Goal: Transaction & Acquisition: Purchase product/service

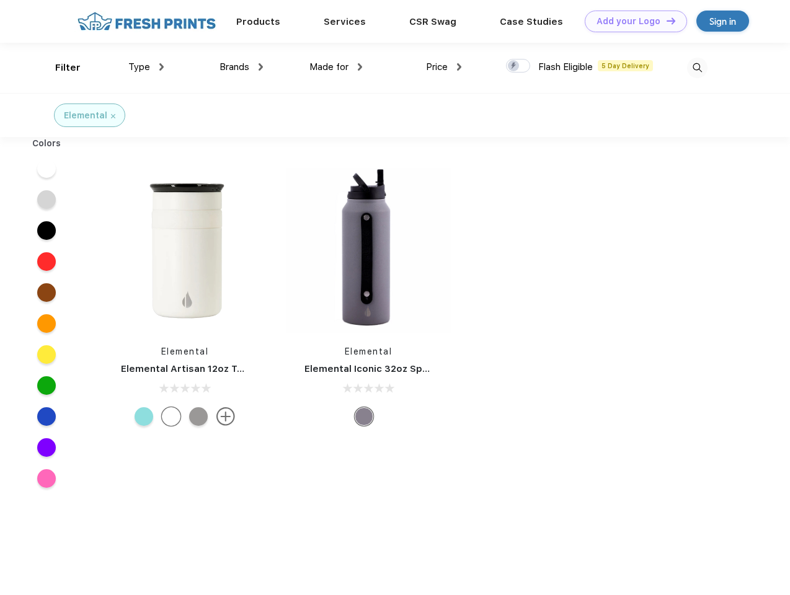
scroll to position [1, 0]
click at [631, 21] on link "Add your Logo Design Tool" at bounding box center [636, 22] width 102 height 22
click at [0, 0] on div "Design Tool" at bounding box center [0, 0] width 0 height 0
click at [665, 20] on link "Add your Logo Design Tool" at bounding box center [636, 22] width 102 height 22
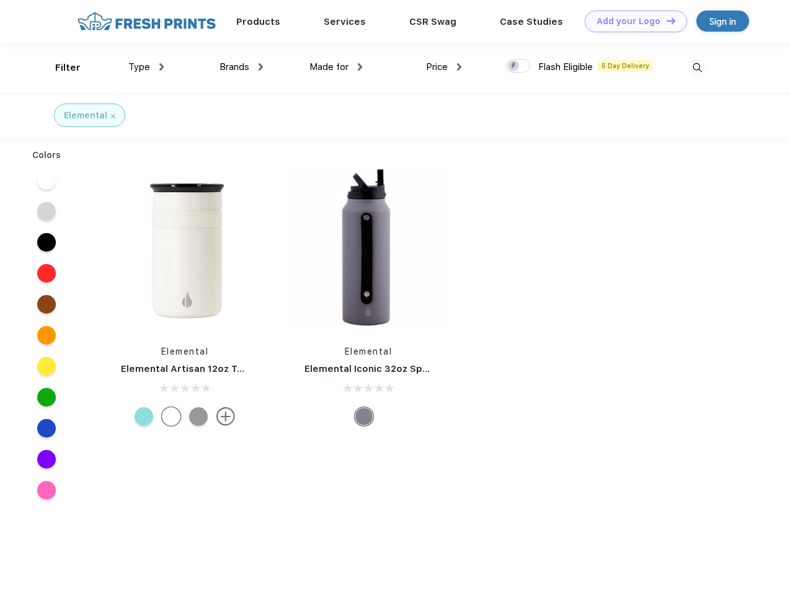
click at [60, 68] on div "Filter" at bounding box center [67, 68] width 25 height 14
click at [146, 67] on span "Type" at bounding box center [139, 66] width 22 height 11
click at [241, 67] on span "Brands" at bounding box center [234, 66] width 30 height 11
click at [336, 67] on span "Made for" at bounding box center [328, 66] width 39 height 11
click at [444, 67] on span "Price" at bounding box center [437, 66] width 22 height 11
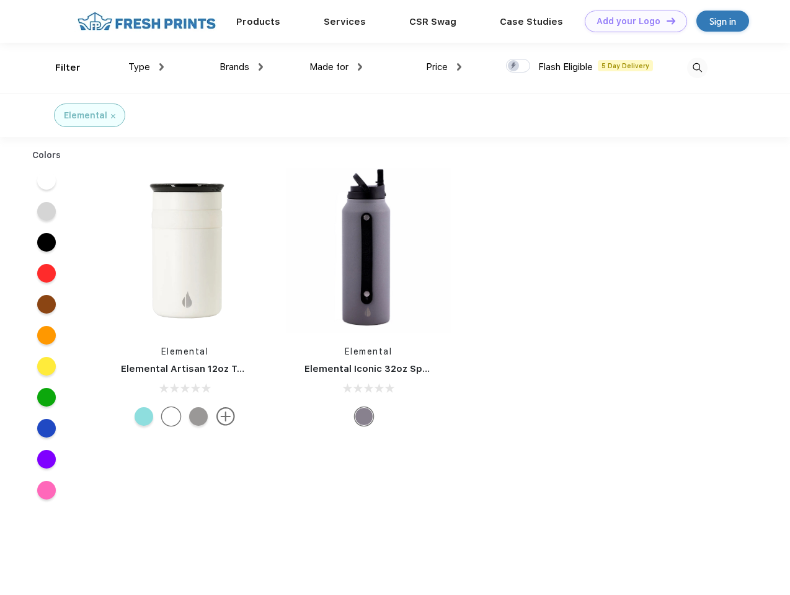
click at [518, 66] on div at bounding box center [518, 66] width 24 height 14
click at [514, 66] on input "checkbox" at bounding box center [510, 62] width 8 height 8
click at [697, 68] on img at bounding box center [697, 68] width 20 height 20
